Goal: Task Accomplishment & Management: Manage account settings

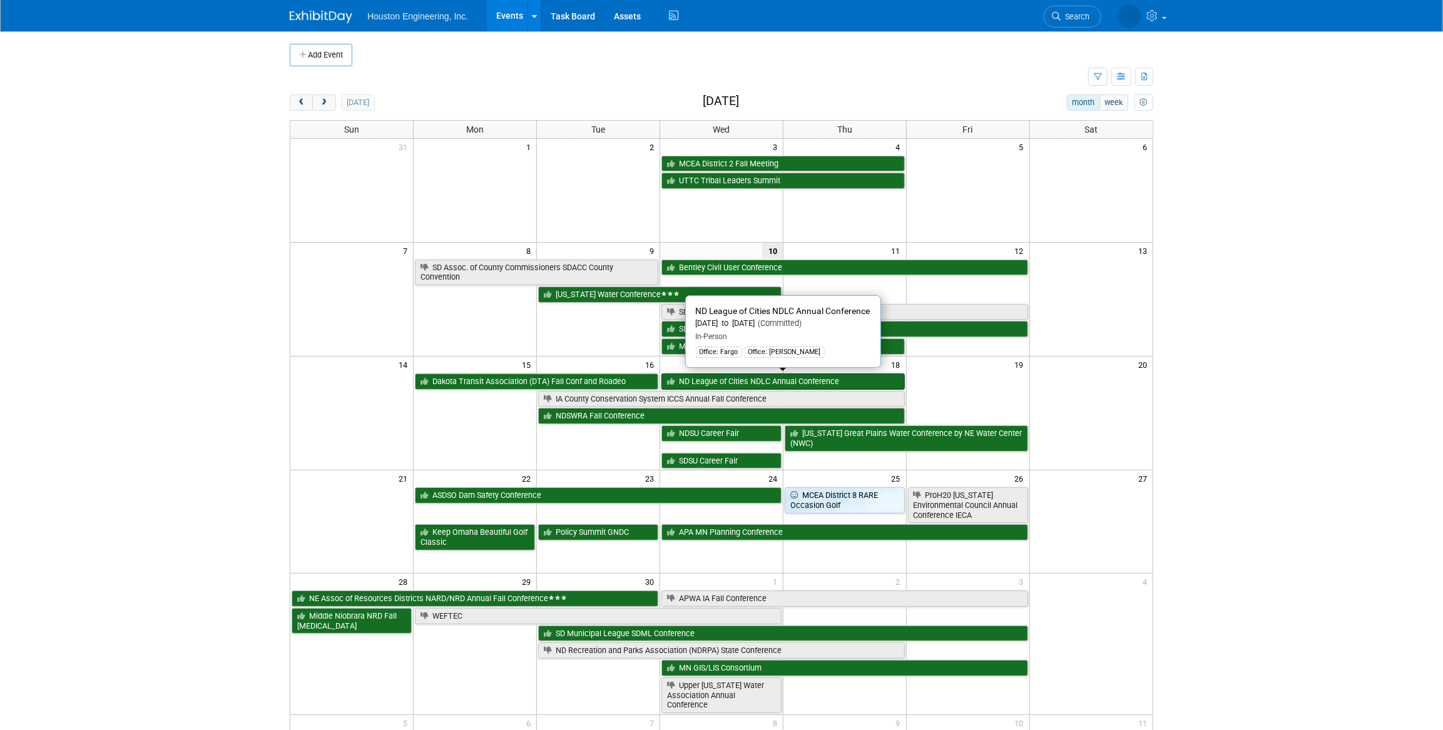
click at [724, 384] on link "ND League of Cities NDLC Annual Conference" at bounding box center [782, 382] width 243 height 16
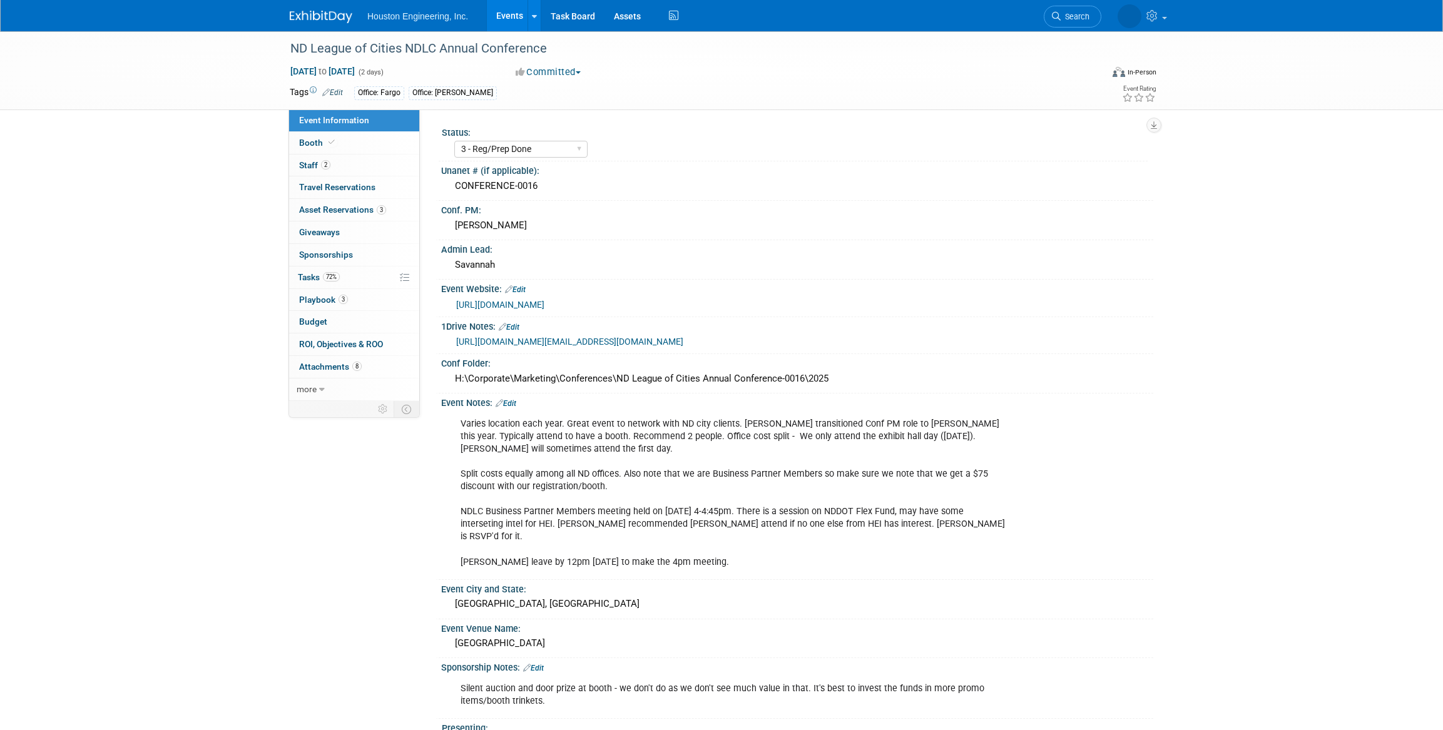
select select "3 - Reg/Prep Done"
select select "No"
select select "Mun. Infrastructure"
click at [377, 152] on link "Booth" at bounding box center [354, 143] width 130 height 22
select select "Yes"
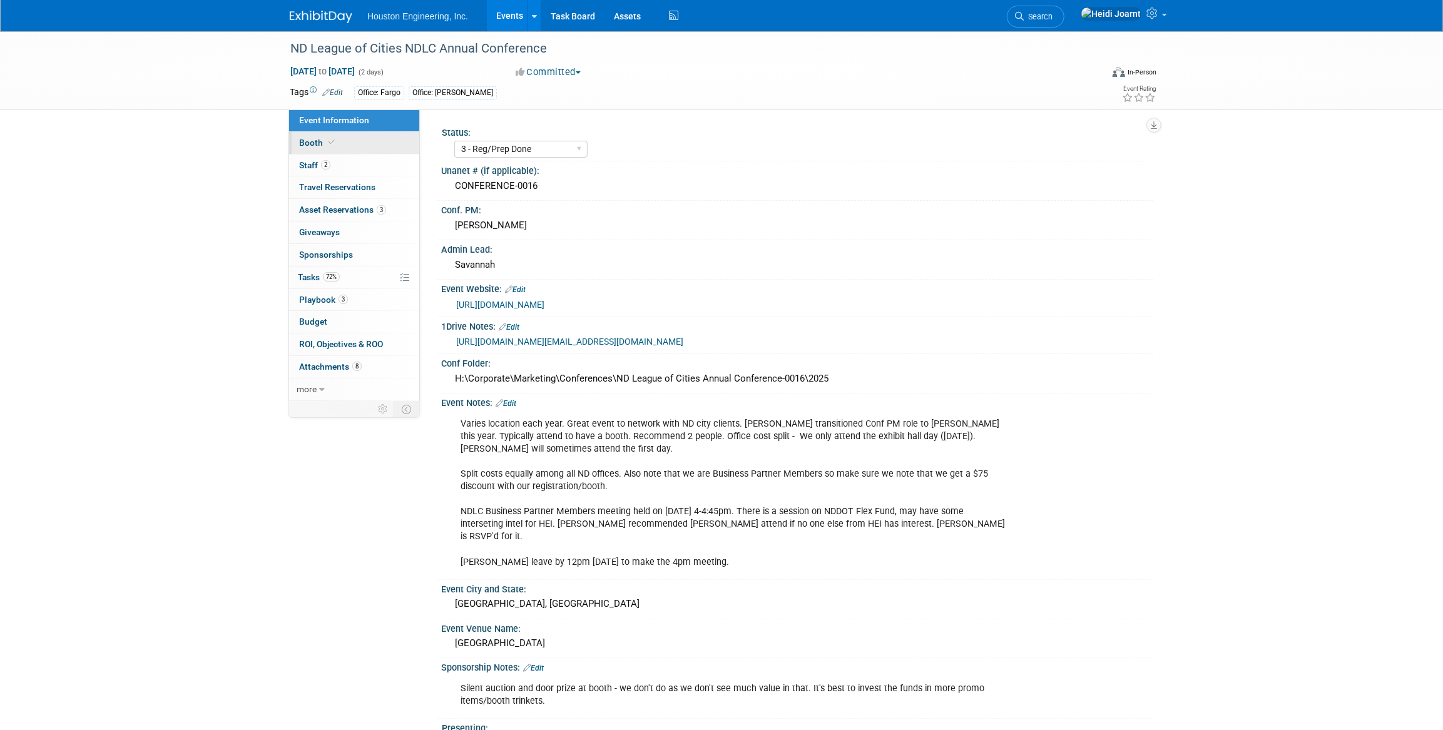
select select "Fargo"
